Goal: Transaction & Acquisition: Book appointment/travel/reservation

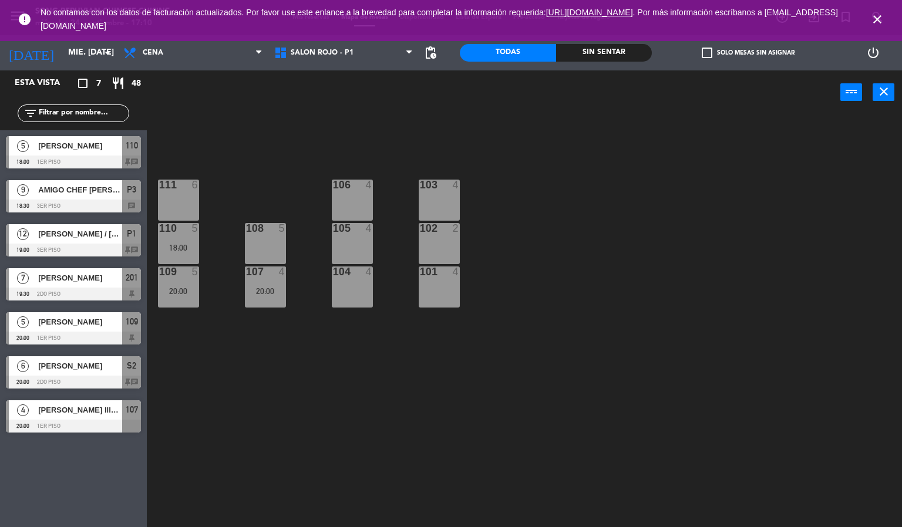
click at [876, 18] on icon "close" at bounding box center [877, 19] width 14 height 14
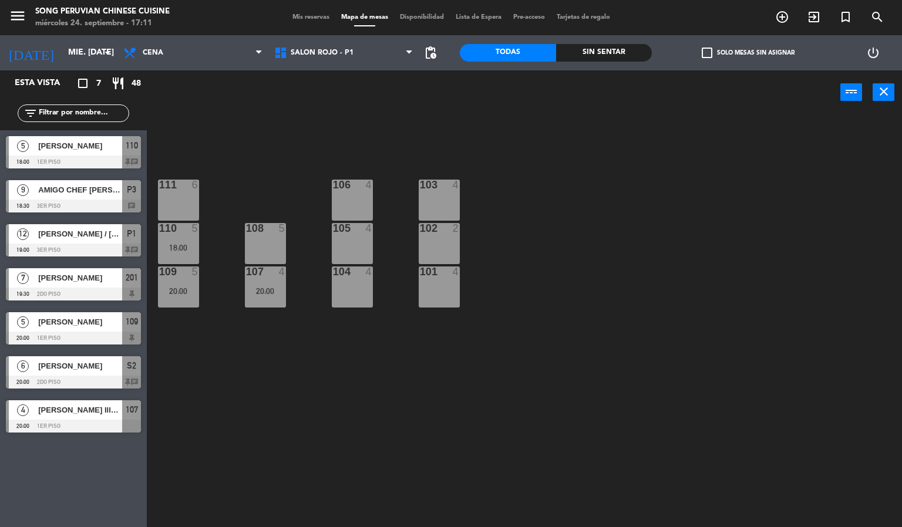
click at [285, 168] on div "103 4 106 4 111 6 102 2 105 4 108 5 110 5 18:00 101 4 104 4 107 4 20:00 109 5 2…" at bounding box center [529, 321] width 747 height 413
click at [245, 119] on div "103 4 106 4 111 6 102 2 105 4 108 5 110 5 18:00 101 4 104 4 107 4 20:00 109 5 2…" at bounding box center [529, 321] width 747 height 413
click at [228, 59] on span "Cena" at bounding box center [192, 53] width 151 height 26
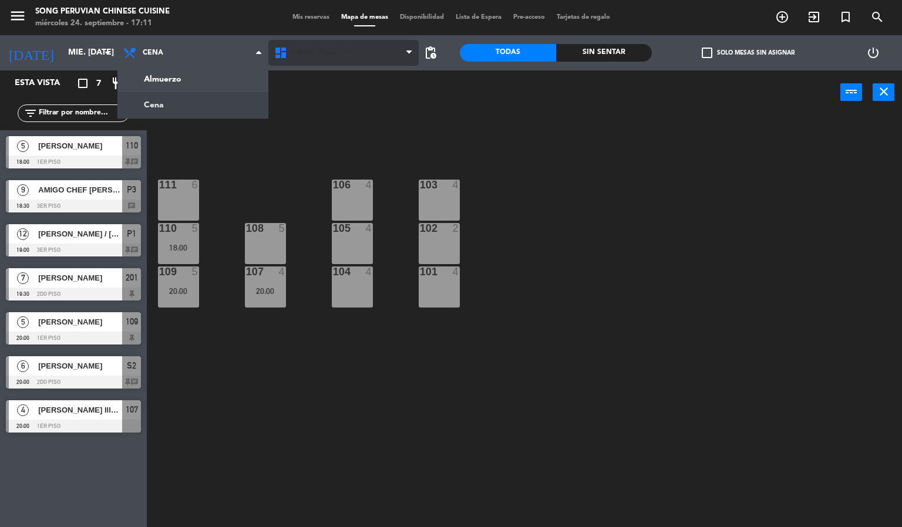
click at [328, 60] on span "SALON ROJO - P1" at bounding box center [343, 53] width 151 height 26
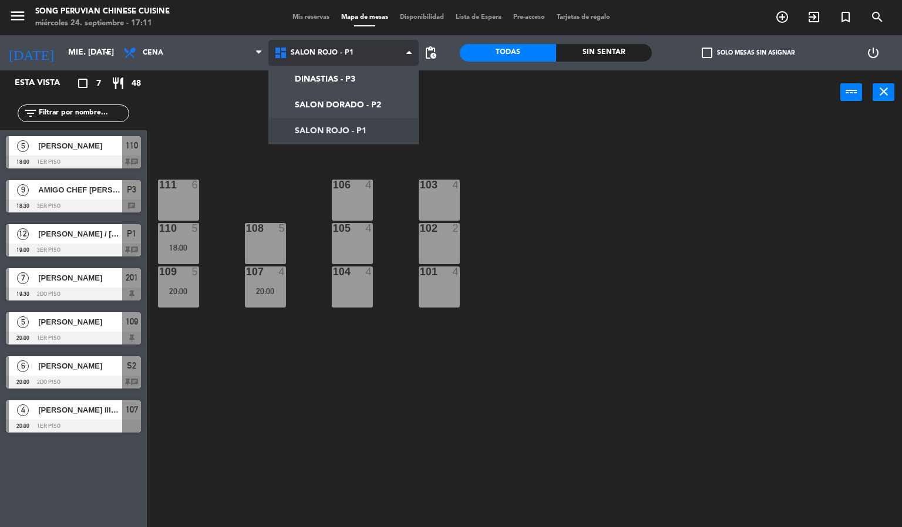
click at [321, 78] on ng-component "menu Song Peruvian Chinese Cuisine miércoles 24. septiembre - 17:11 Mis reserva…" at bounding box center [451, 264] width 902 height 528
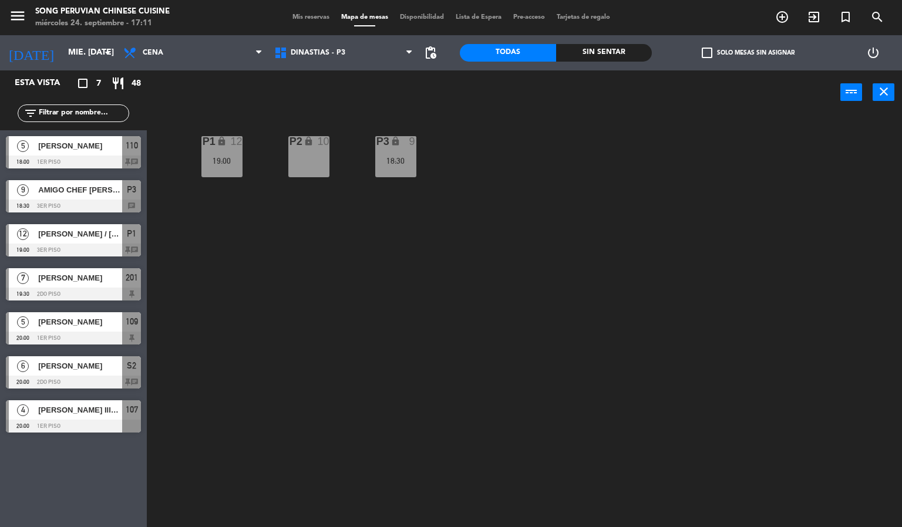
click at [231, 161] on div "19:00" at bounding box center [221, 161] width 41 height 8
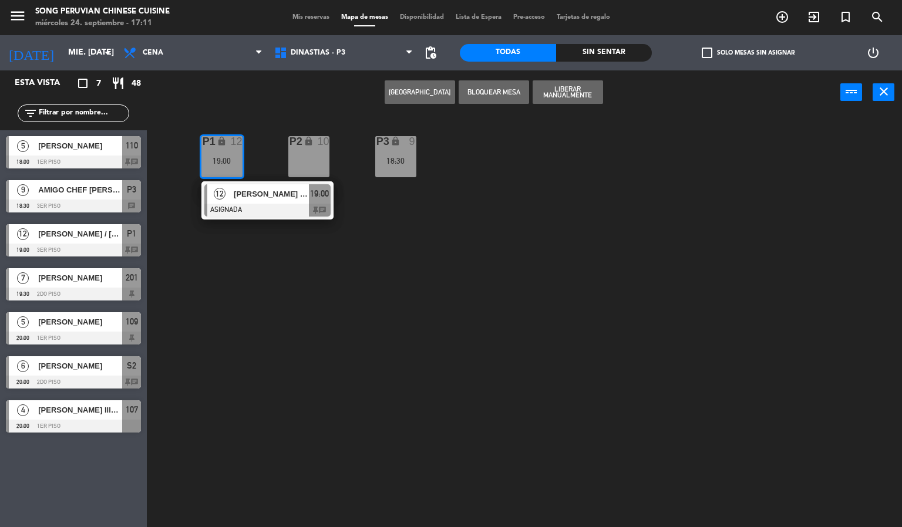
click at [231, 293] on div "P2 lock 10 P3 lock 9 18:30 P1 lock 12 19:00 12 [PERSON_NAME] / [PERSON_NAME] AS…" at bounding box center [529, 321] width 747 height 413
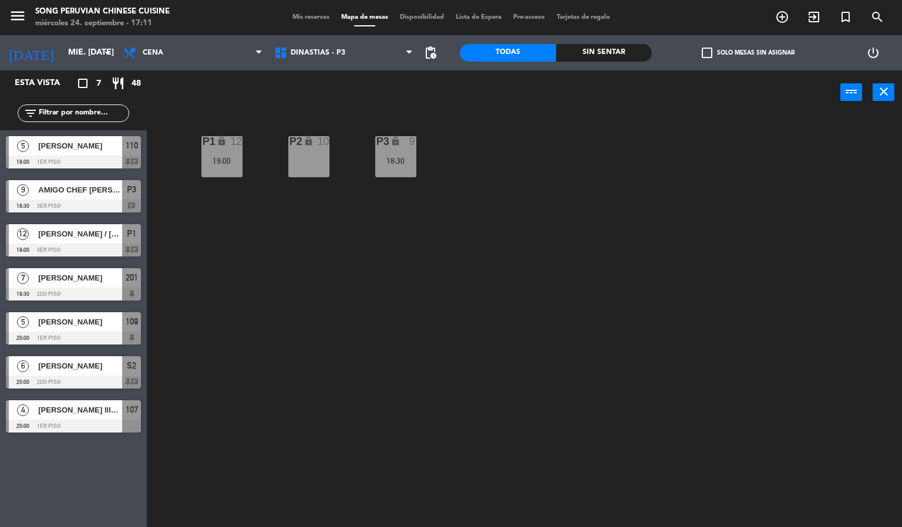
click at [398, 139] on icon "lock" at bounding box center [396, 141] width 10 height 10
click at [277, 283] on div "P2 lock 10 P3 lock 9 18:30 P1 lock 12 19:00" at bounding box center [529, 321] width 747 height 413
click at [90, 270] on div "[PERSON_NAME]" at bounding box center [79, 277] width 85 height 19
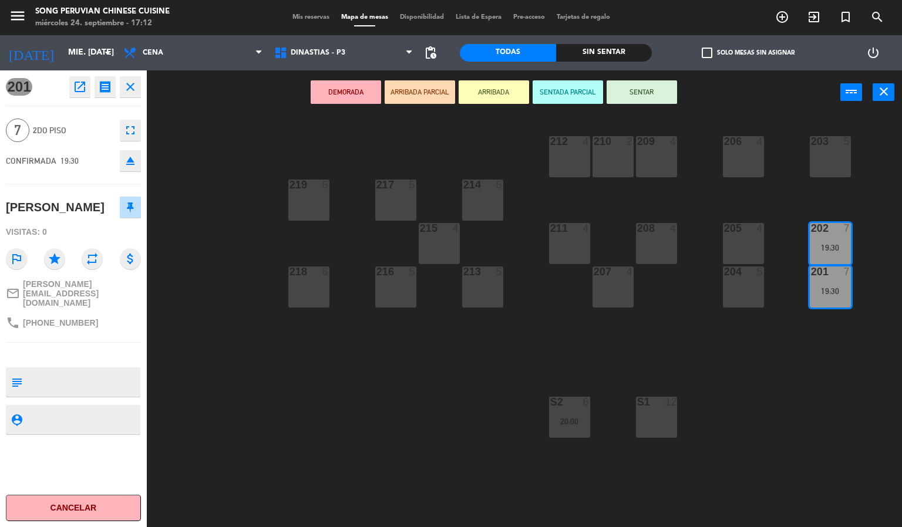
click at [357, 341] on div "203 5 206 4 210 2 212 4 209 4 214 5 217 5 219 6 202 7 19:30 205 4 208 4 211 4 2…" at bounding box center [529, 321] width 747 height 413
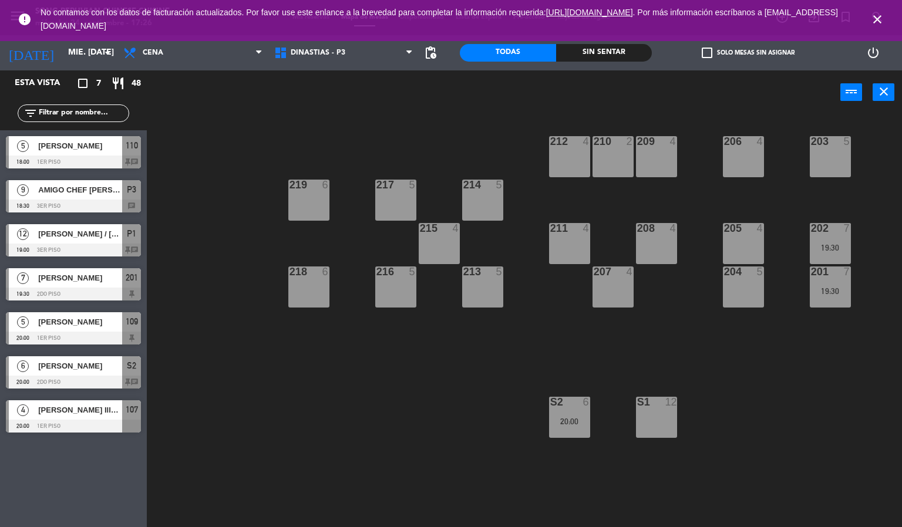
click at [883, 12] on icon "close" at bounding box center [877, 19] width 14 height 14
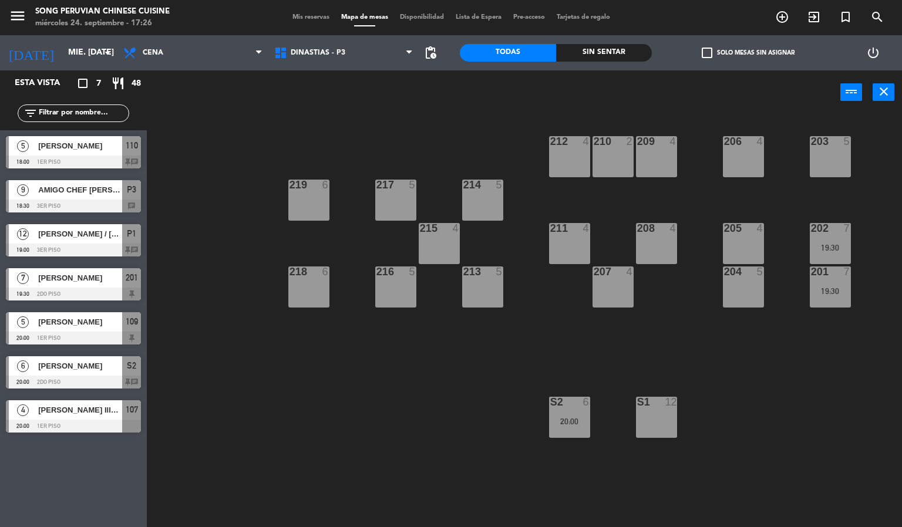
click at [732, 157] on div "206 4" at bounding box center [743, 156] width 41 height 41
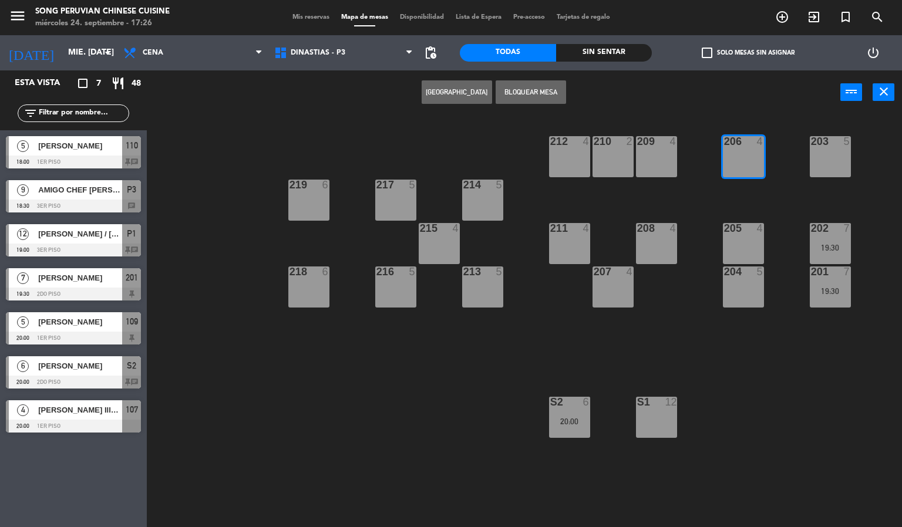
click at [450, 100] on button "[GEOGRAPHIC_DATA]" at bounding box center [457, 91] width 70 height 23
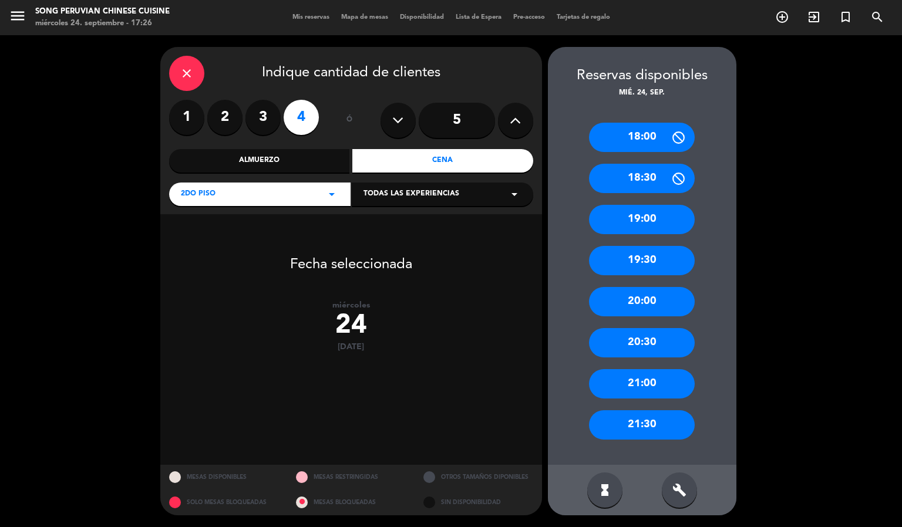
click at [687, 493] on div "build" at bounding box center [679, 490] width 35 height 35
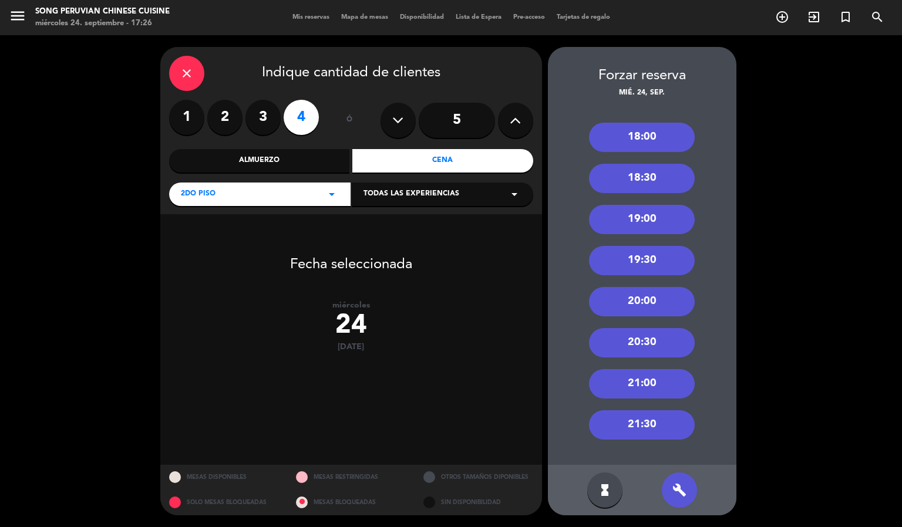
click at [640, 178] on div "18:30" at bounding box center [642, 178] width 106 height 29
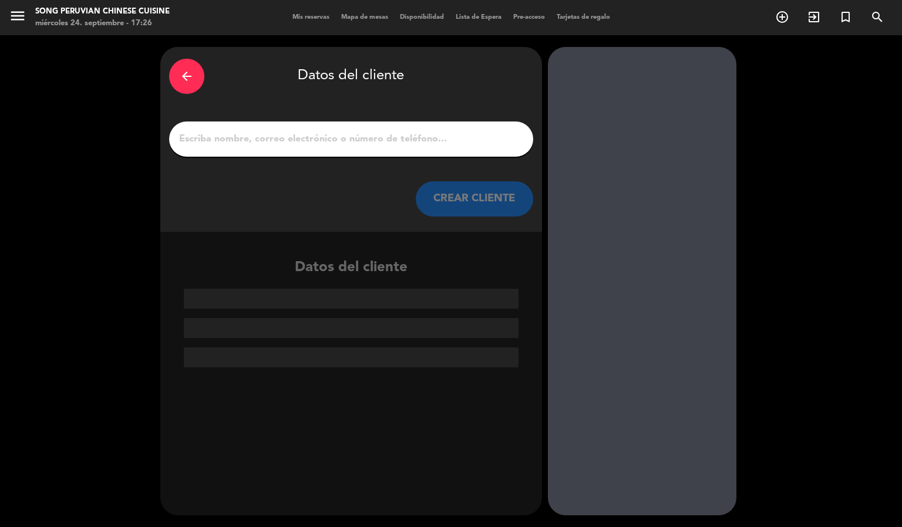
click at [295, 149] on div at bounding box center [351, 139] width 364 height 35
click at [335, 127] on div at bounding box center [351, 139] width 364 height 35
click at [339, 143] on input "1" at bounding box center [351, 139] width 347 height 16
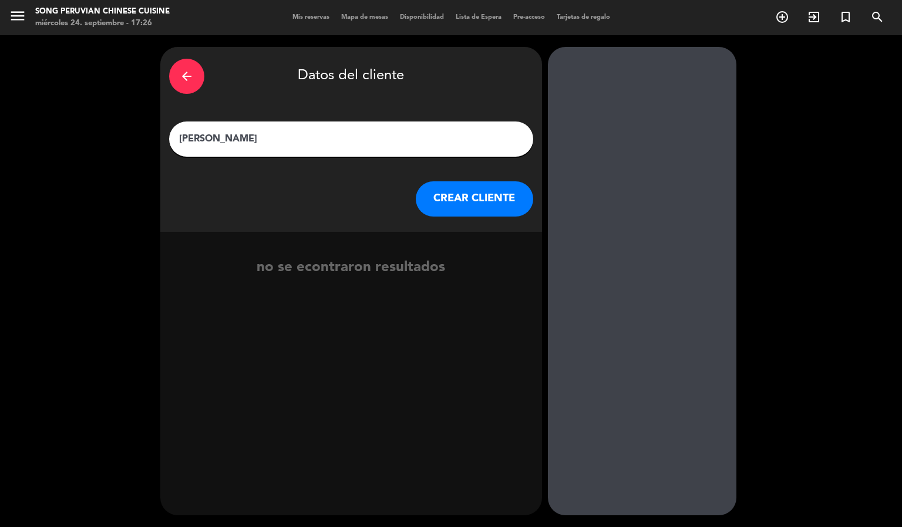
type input "[PERSON_NAME]"
click at [438, 196] on button "CREAR CLIENTE" at bounding box center [474, 198] width 117 height 35
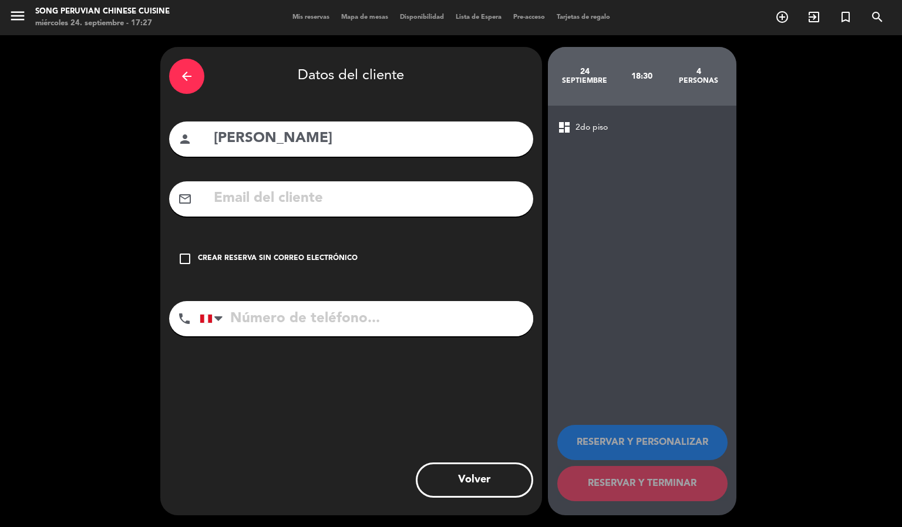
click at [372, 203] on input "text" at bounding box center [369, 199] width 312 height 24
paste input "[EMAIL_ADDRESS][DOMAIN_NAME]"
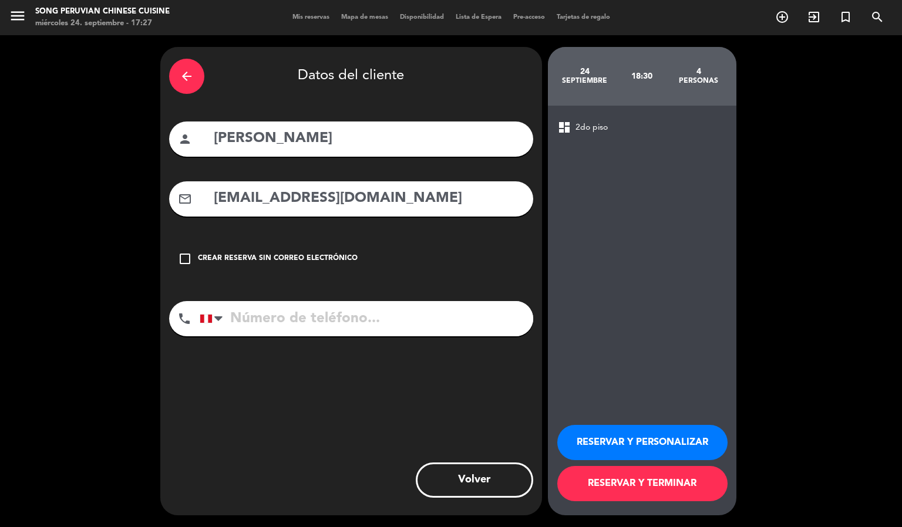
type input "[EMAIL_ADDRESS][DOMAIN_NAME]"
click at [402, 321] on input "tel" at bounding box center [367, 318] width 334 height 35
type input "932305261"
click at [684, 442] on button "RESERVAR Y PERSONALIZAR" at bounding box center [642, 442] width 170 height 35
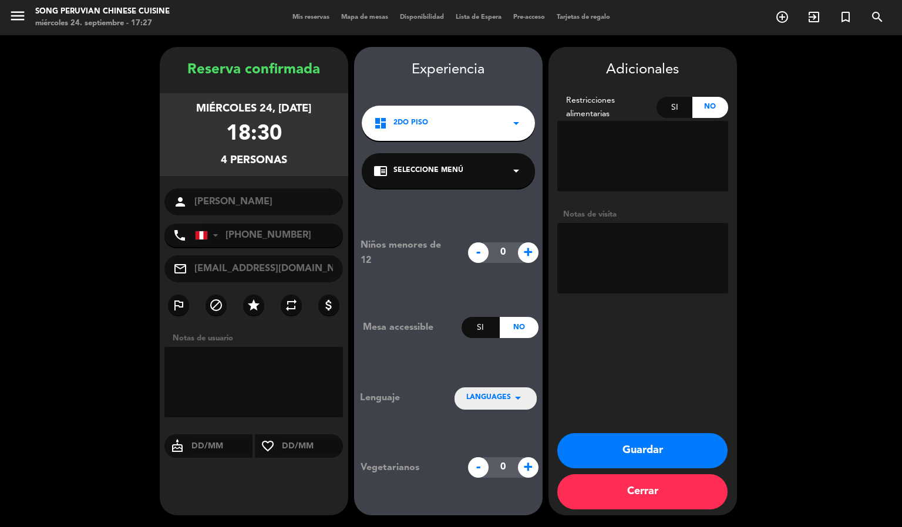
click at [631, 268] on textarea at bounding box center [642, 258] width 171 height 70
click at [647, 441] on button "Guardar" at bounding box center [642, 450] width 170 height 35
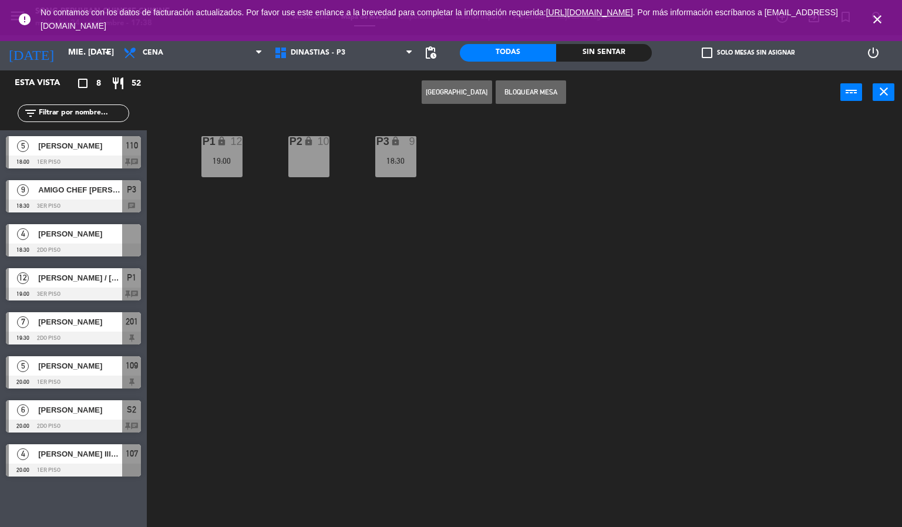
click at [89, 234] on span "[PERSON_NAME]" at bounding box center [80, 234] width 84 height 12
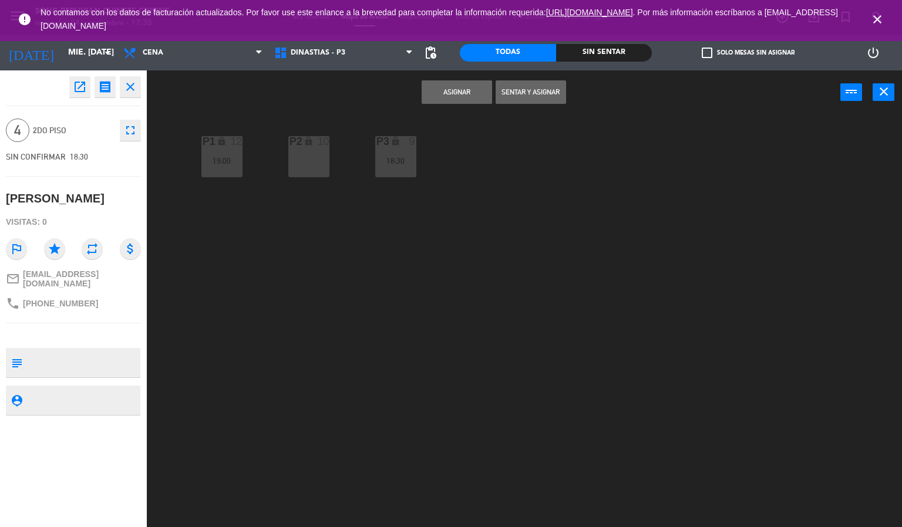
click at [307, 66] on div "DINASTIAS - P3 SALON DORADO - P2 SALON ROJO - P1 DINASTIAS - P3 DINASTIAS - P3 …" at bounding box center [343, 52] width 151 height 35
click at [309, 60] on span "DINASTIAS - P3" at bounding box center [343, 53] width 151 height 26
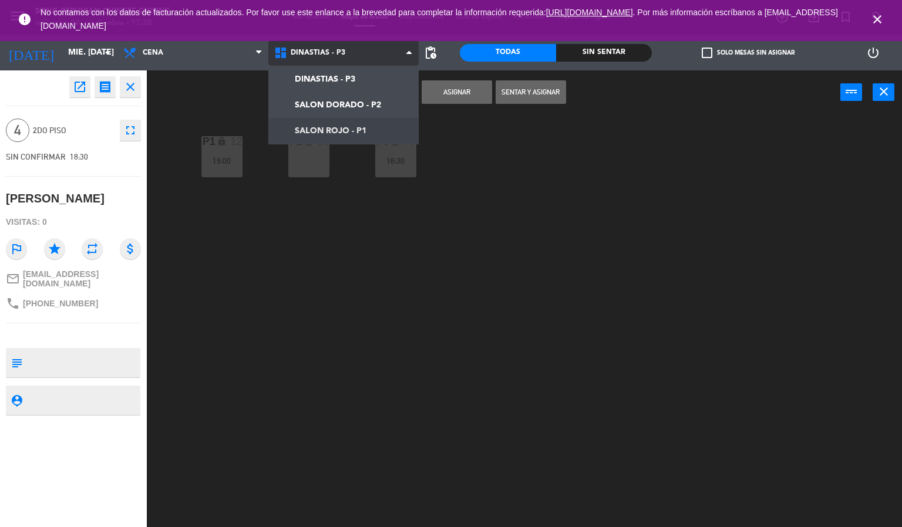
click at [341, 130] on ng-component "menu Song Peruvian Chinese Cuisine miércoles 24. septiembre - 17:38 Mis reserva…" at bounding box center [451, 264] width 902 height 528
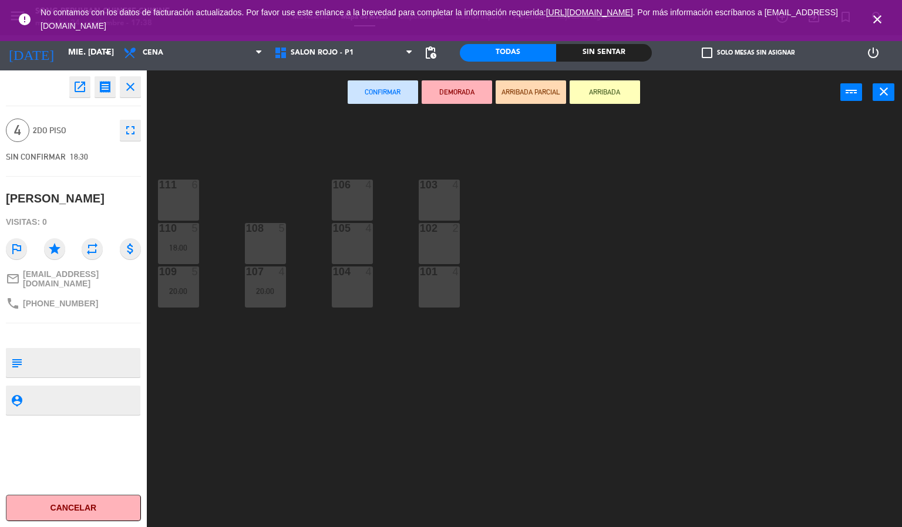
click at [94, 351] on textarea at bounding box center [83, 363] width 112 height 25
type textarea "p"
type textarea "2"
click at [125, 90] on icon "close" at bounding box center [130, 87] width 14 height 14
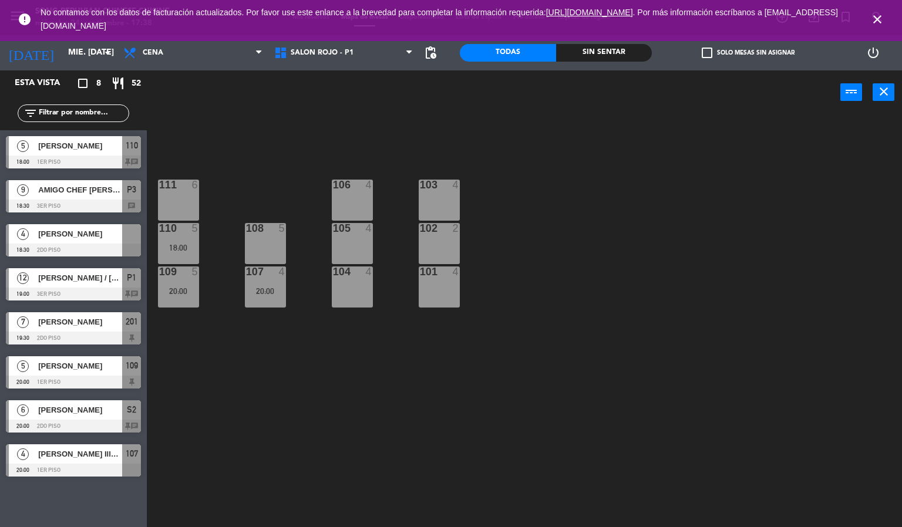
click at [878, 12] on icon "close" at bounding box center [877, 19] width 14 height 14
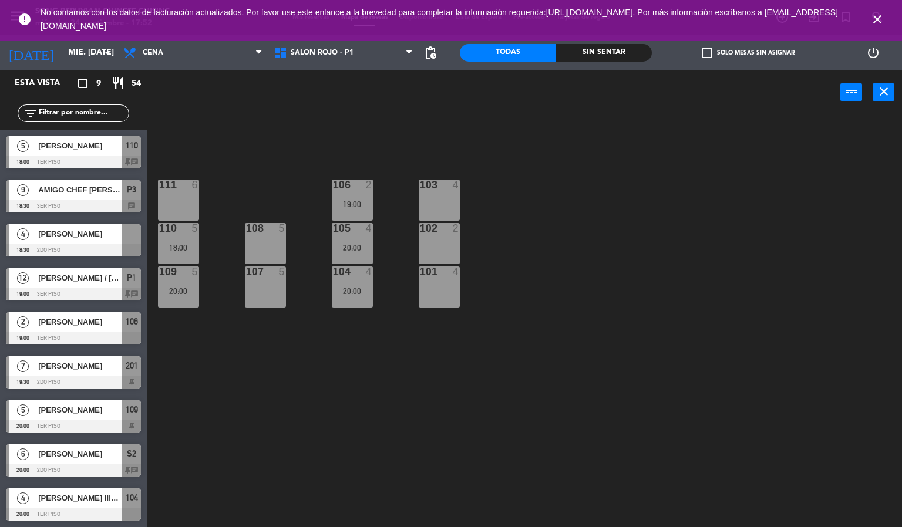
click at [64, 156] on div at bounding box center [73, 162] width 135 height 13
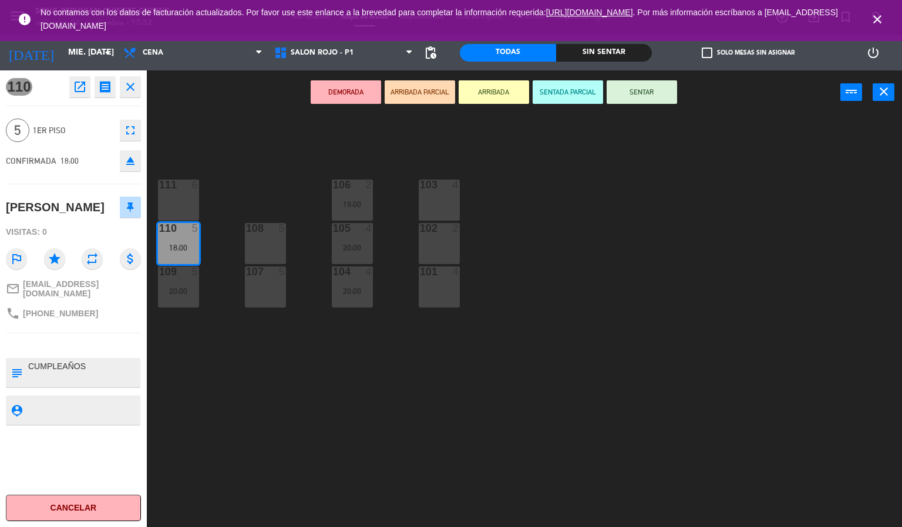
click at [879, 21] on icon "close" at bounding box center [877, 19] width 14 height 14
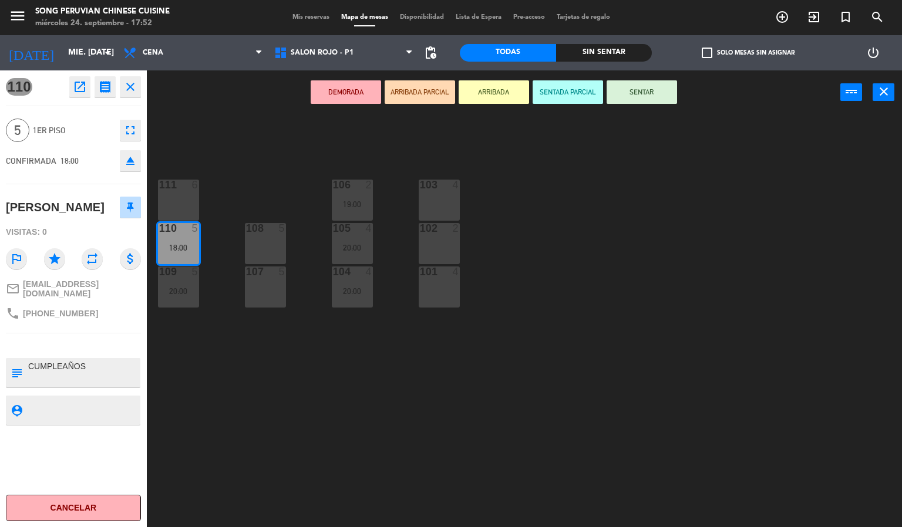
click at [79, 93] on icon "open_in_new" at bounding box center [80, 87] width 14 height 14
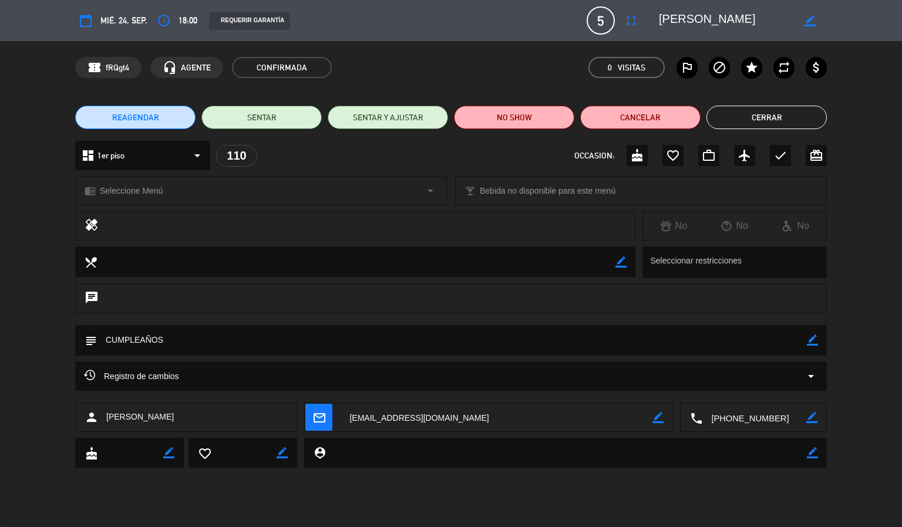
click at [85, 21] on icon "calendar_today" at bounding box center [86, 21] width 14 height 14
click at [81, 25] on icon "calendar_today" at bounding box center [86, 21] width 14 height 14
click at [164, 18] on icon "access_time" at bounding box center [164, 21] width 14 height 14
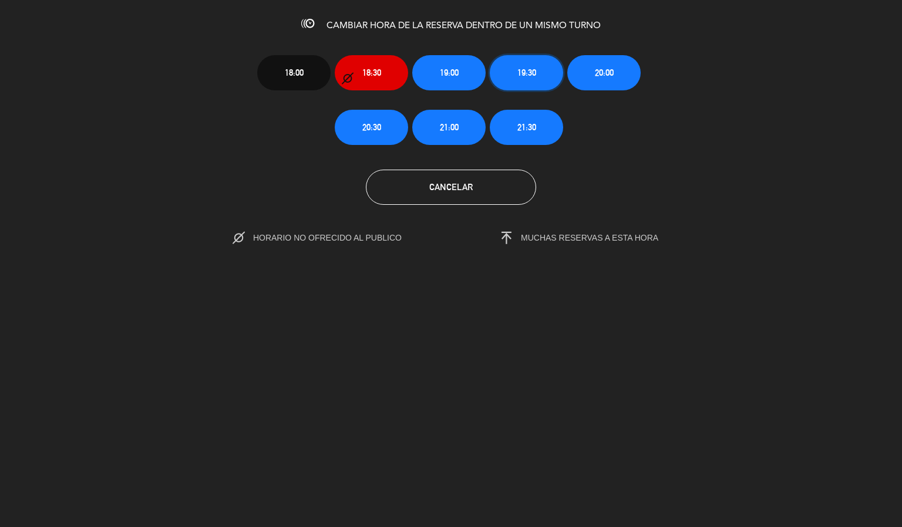
click at [508, 78] on button "19:30" at bounding box center [526, 72] width 73 height 35
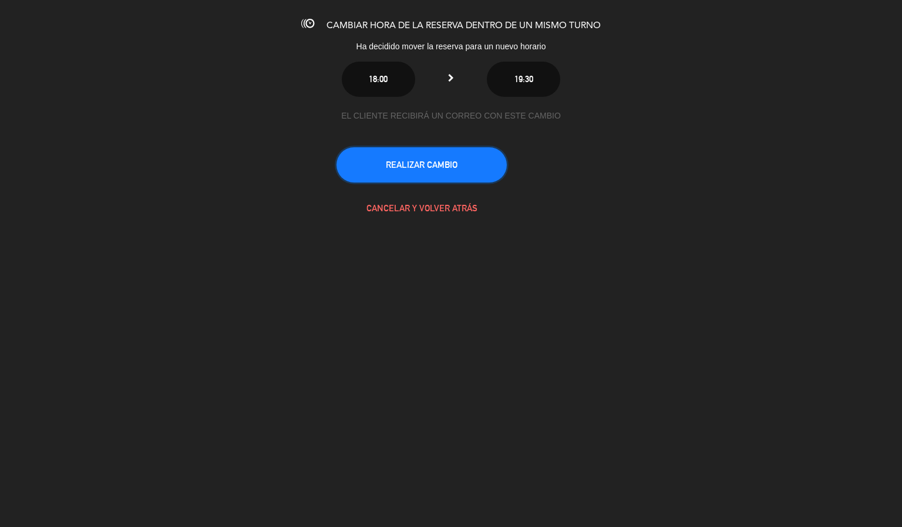
click at [425, 163] on button "REALIZAR CAMBIO" at bounding box center [422, 164] width 170 height 35
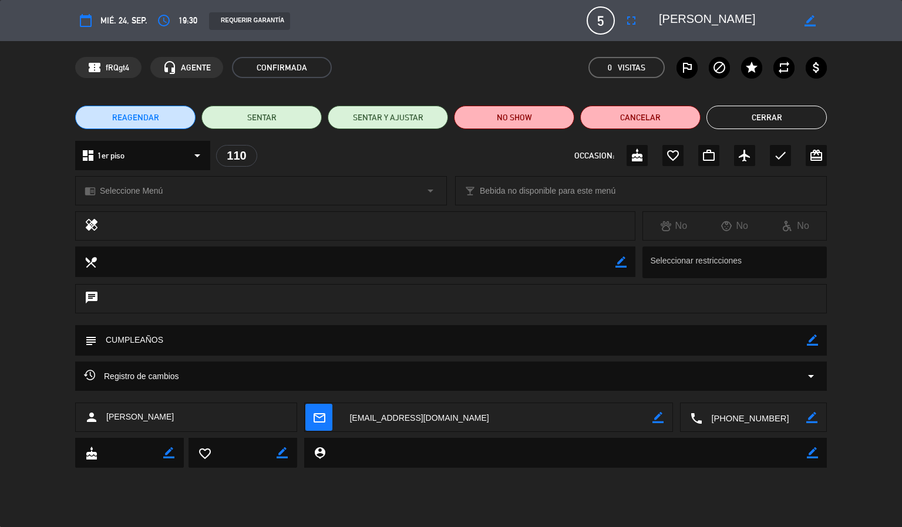
click at [755, 109] on button "Cerrar" at bounding box center [767, 117] width 120 height 23
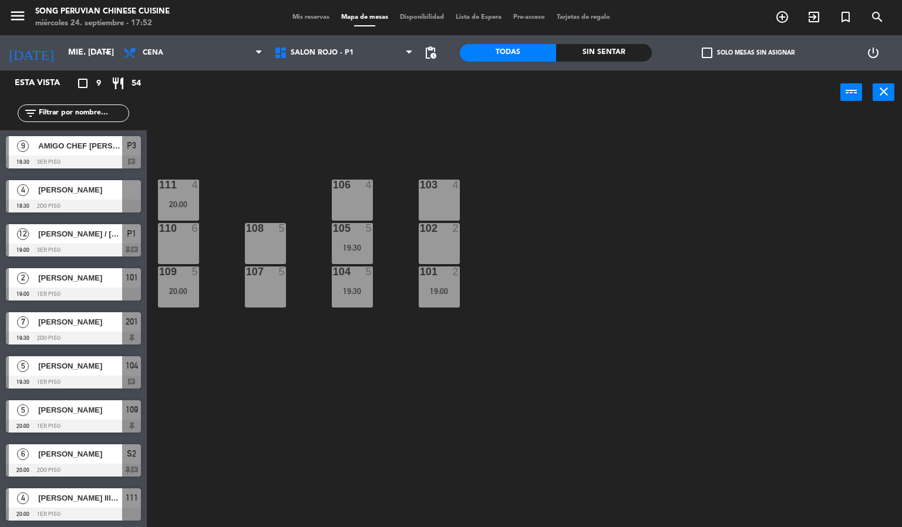
click at [317, 423] on div "103 4 106 4 111 4 20:00 102 2 105 5 19:30 108 5 110 6 101 2 19:00 104 5 19:30 1…" at bounding box center [529, 321] width 747 height 413
